Goal: Navigation & Orientation: Find specific page/section

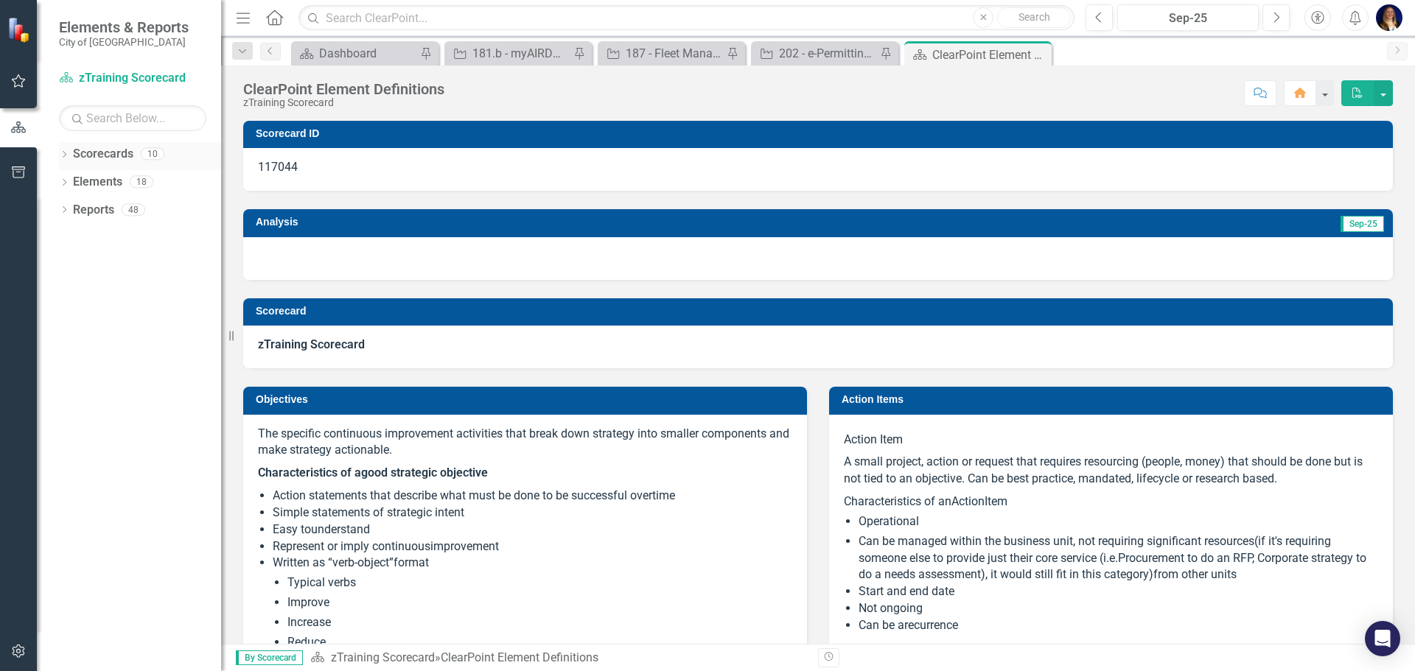
click at [60, 150] on div "Dropdown" at bounding box center [64, 156] width 10 height 13
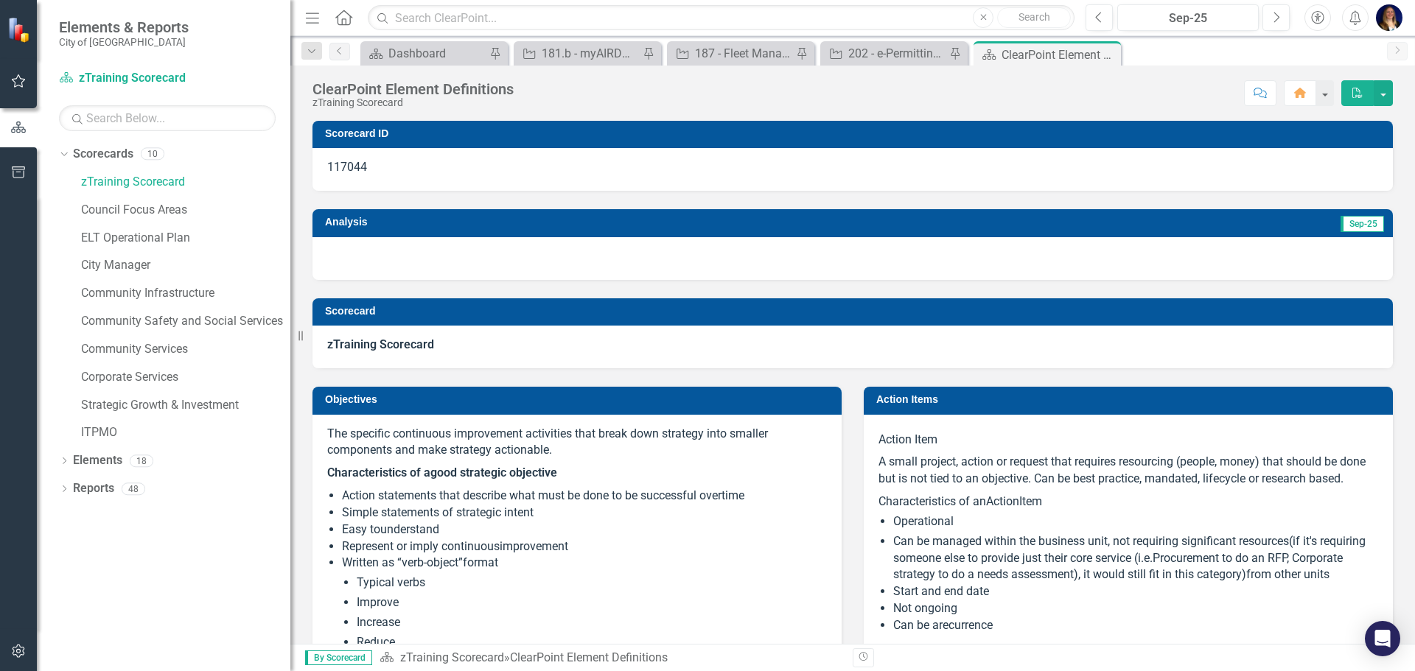
drag, startPoint x: 224, startPoint y: 372, endPoint x: 290, endPoint y: 368, distance: 66.4
click at [290, 368] on div "Resize" at bounding box center [296, 335] width 12 height 671
click at [191, 203] on link "Council Focus Areas" at bounding box center [185, 210] width 209 height 17
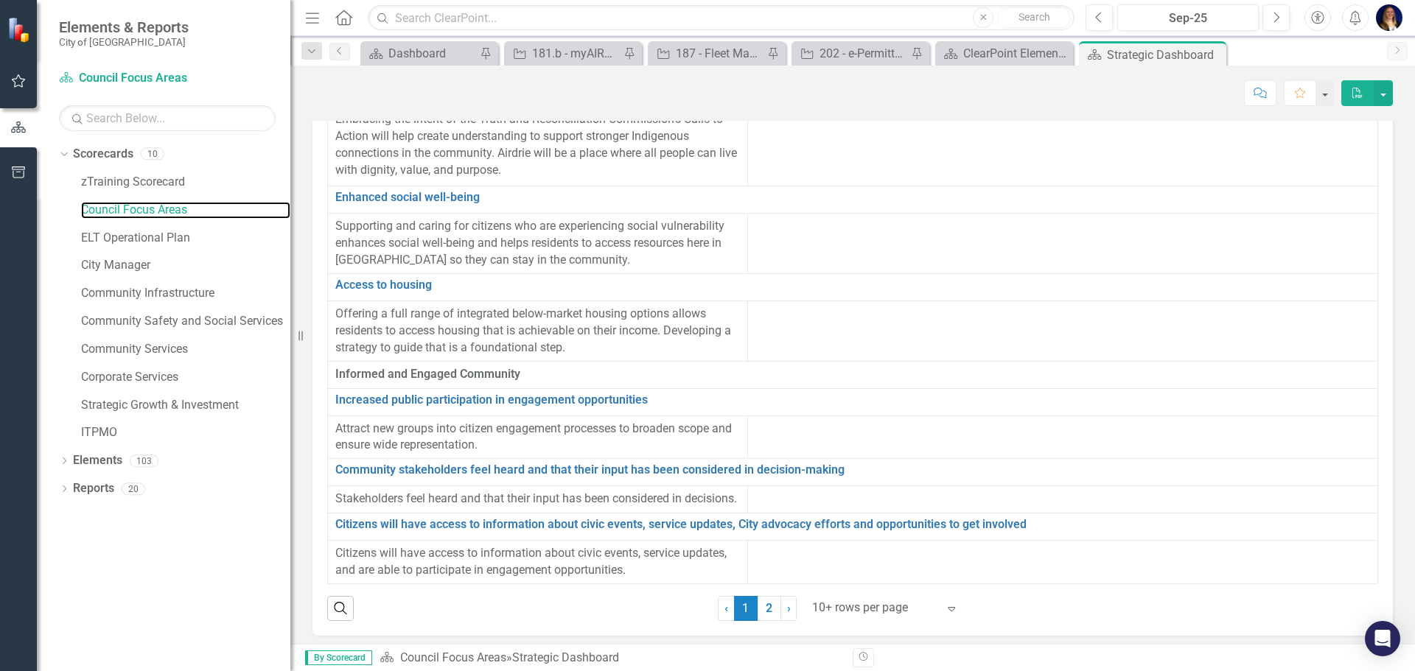
scroll to position [85, 0]
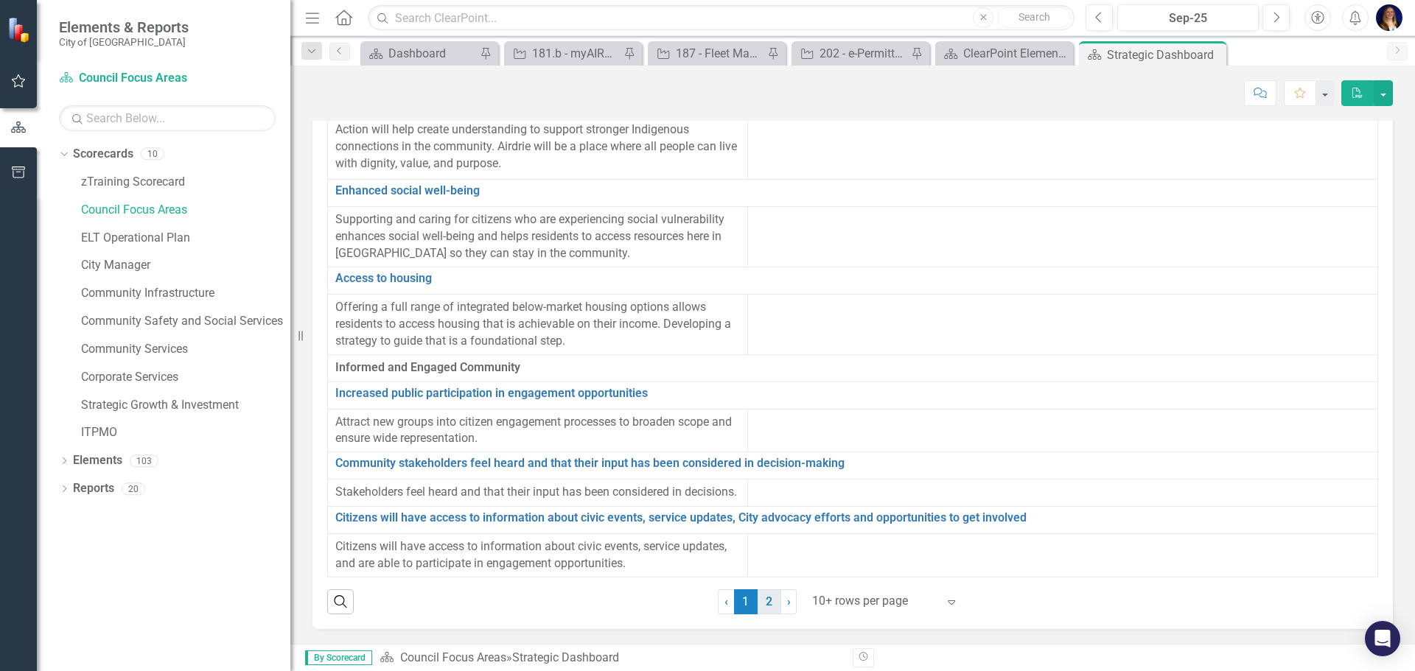
click at [768, 609] on link "2" at bounding box center [769, 601] width 24 height 25
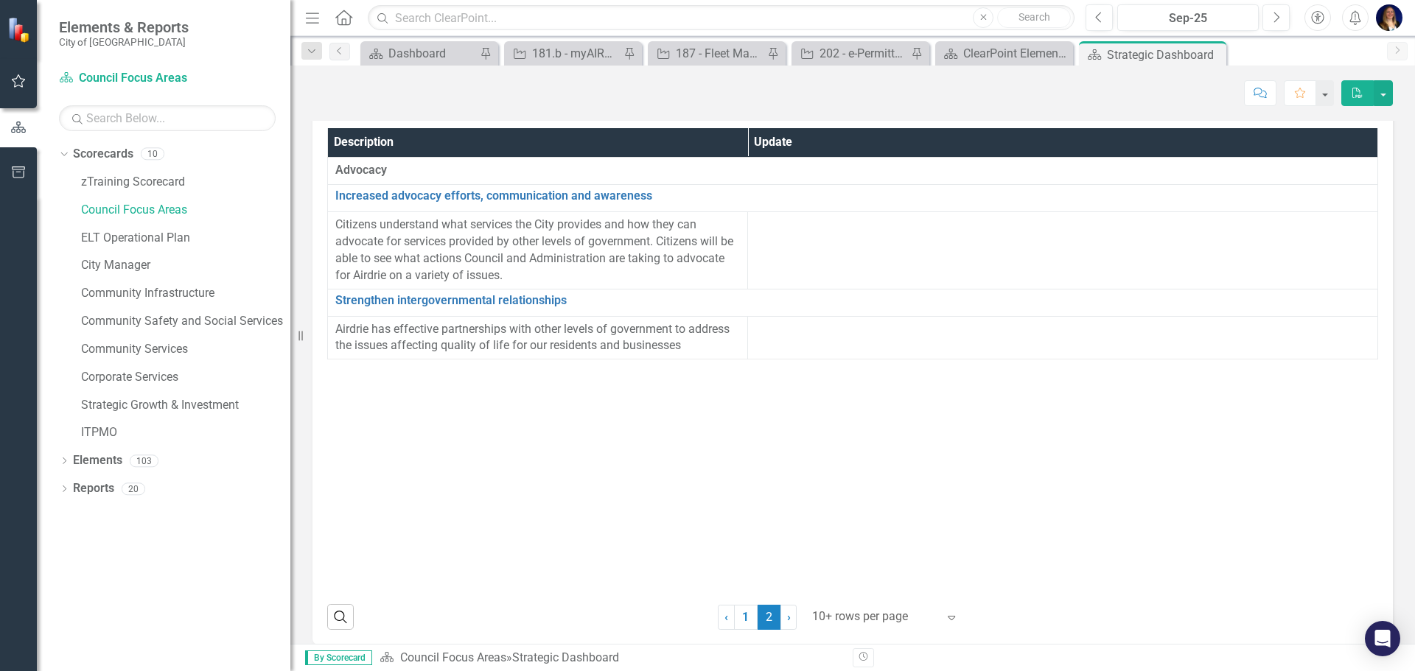
scroll to position [46, 0]
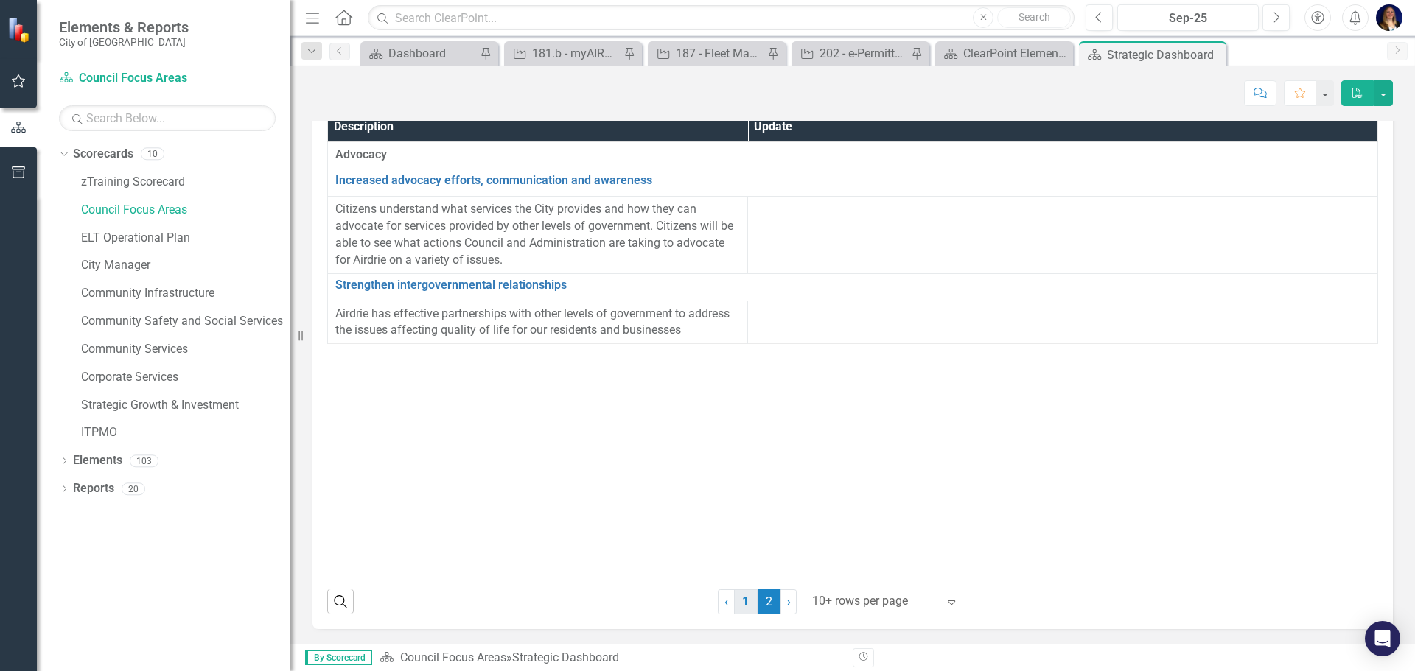
click at [746, 600] on link "1" at bounding box center [746, 601] width 24 height 25
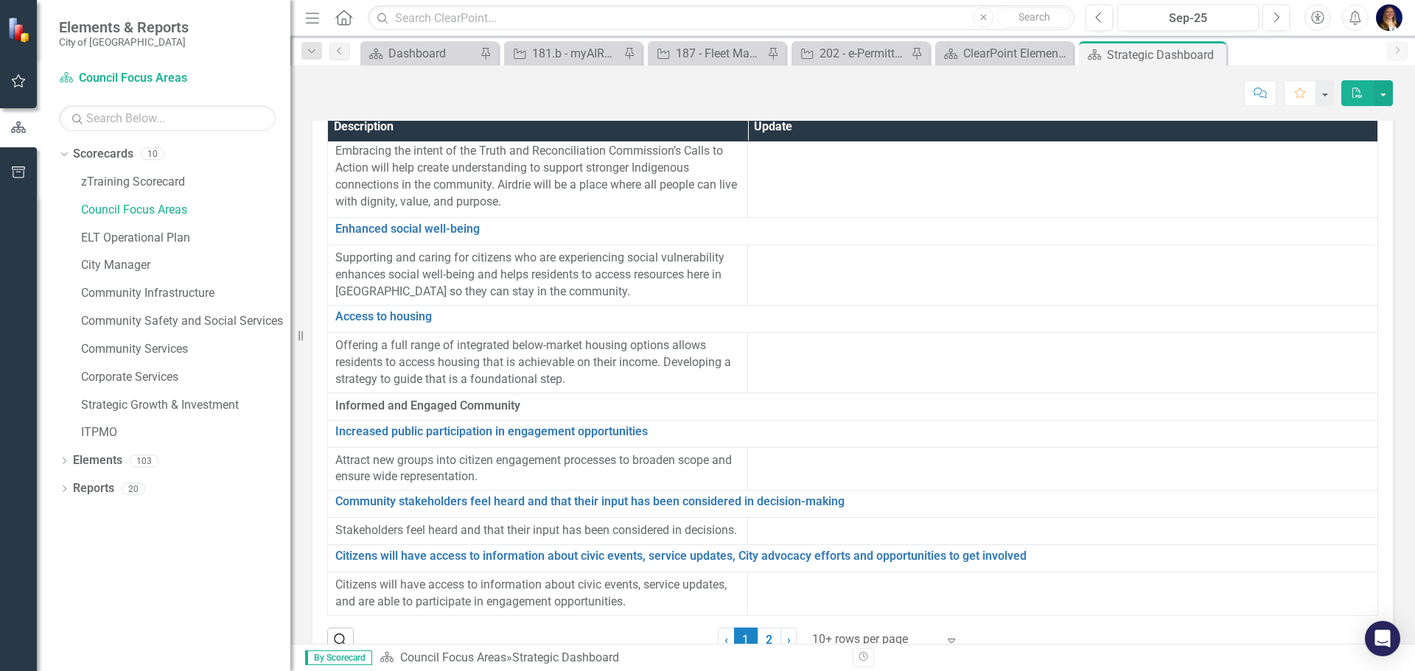
scroll to position [965, 0]
click at [104, 242] on link "ELT Operational Plan" at bounding box center [185, 238] width 209 height 17
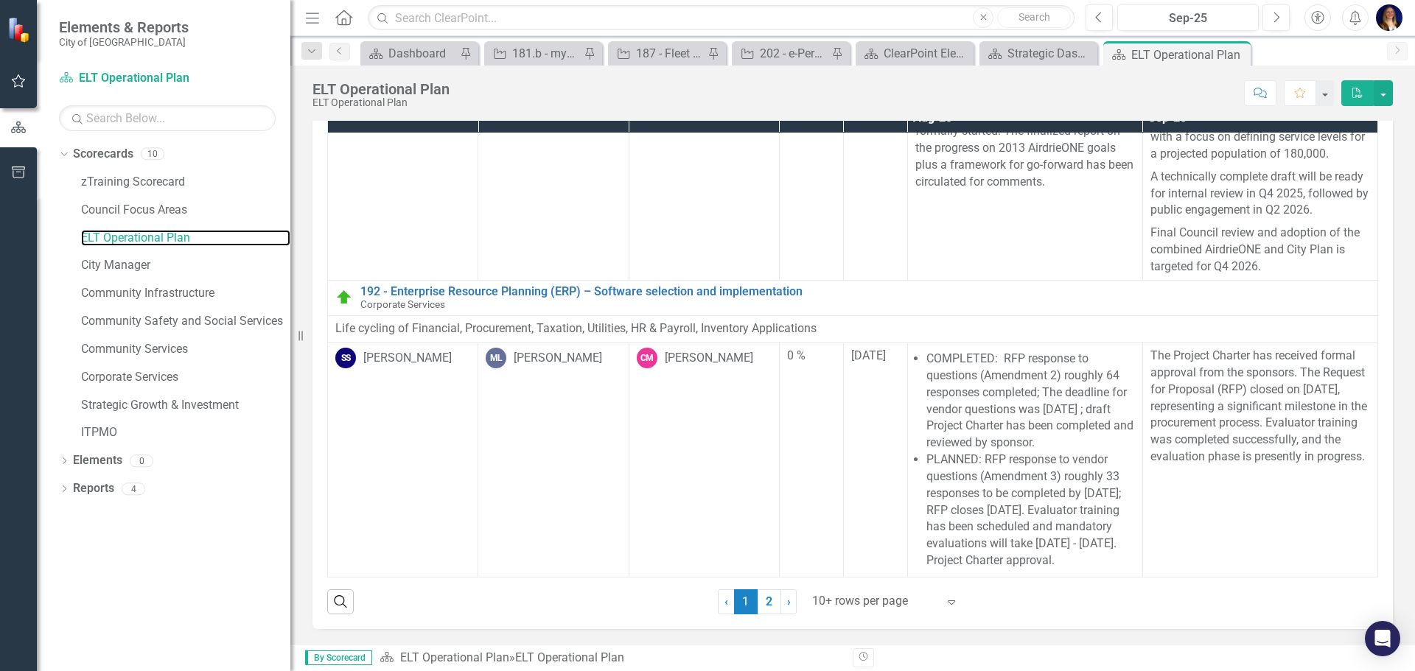
scroll to position [2585, 0]
click at [763, 597] on link "2" at bounding box center [769, 601] width 24 height 25
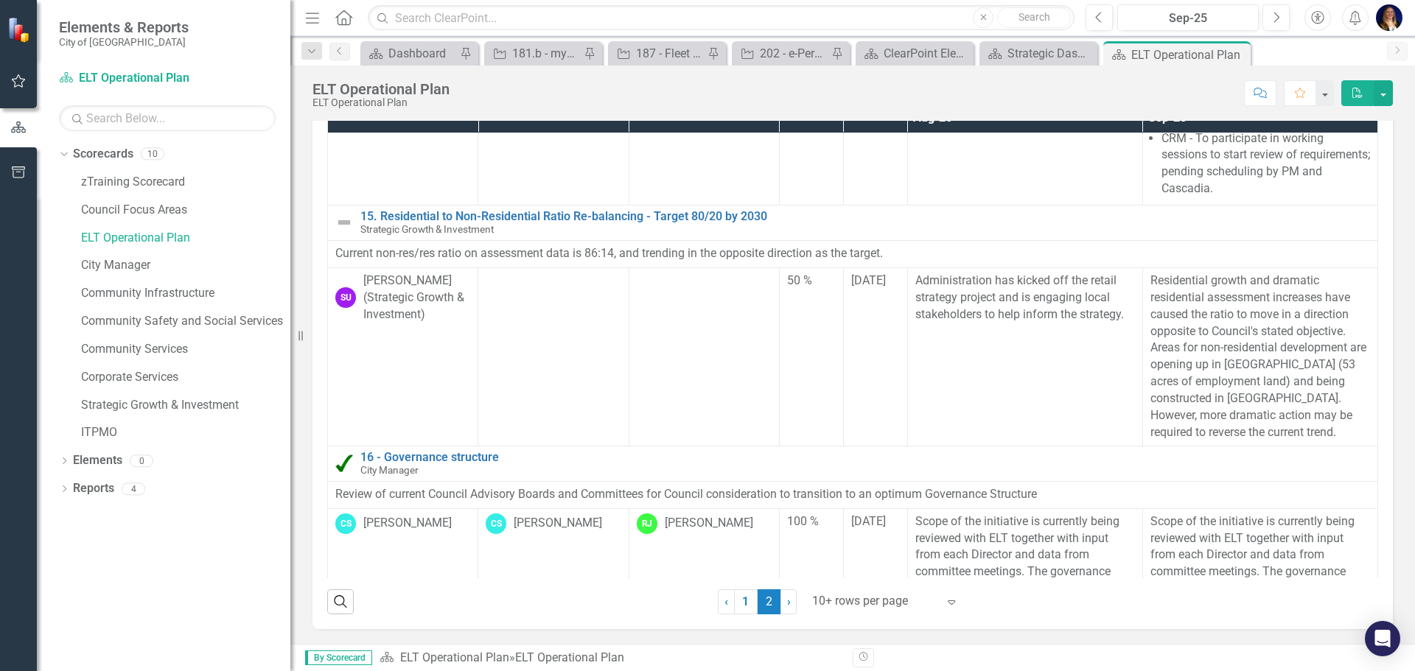
scroll to position [1163, 0]
